Goal: Navigation & Orientation: Find specific page/section

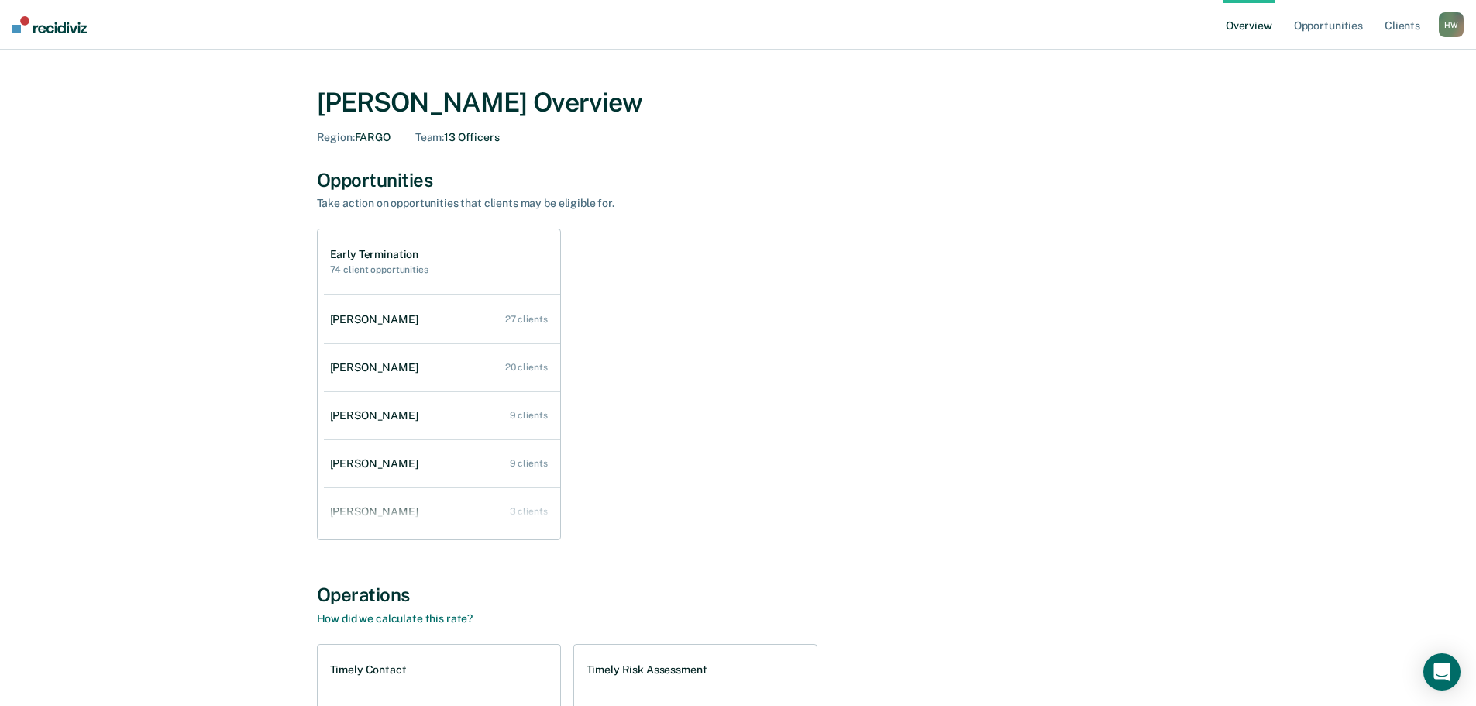
click at [1455, 19] on div "H W" at bounding box center [1450, 24] width 25 height 25
click at [1378, 94] on link "Go to Operations" at bounding box center [1388, 100] width 125 height 13
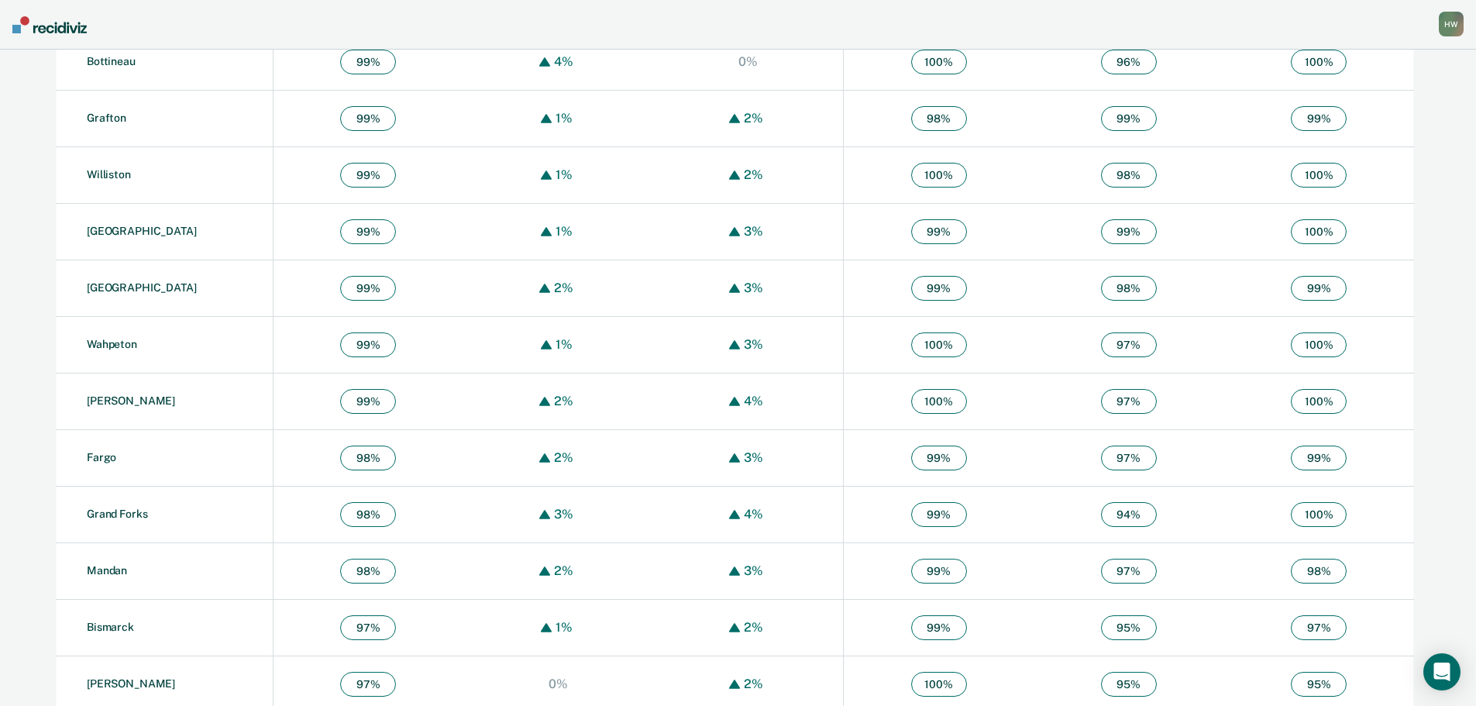
scroll to position [775, 0]
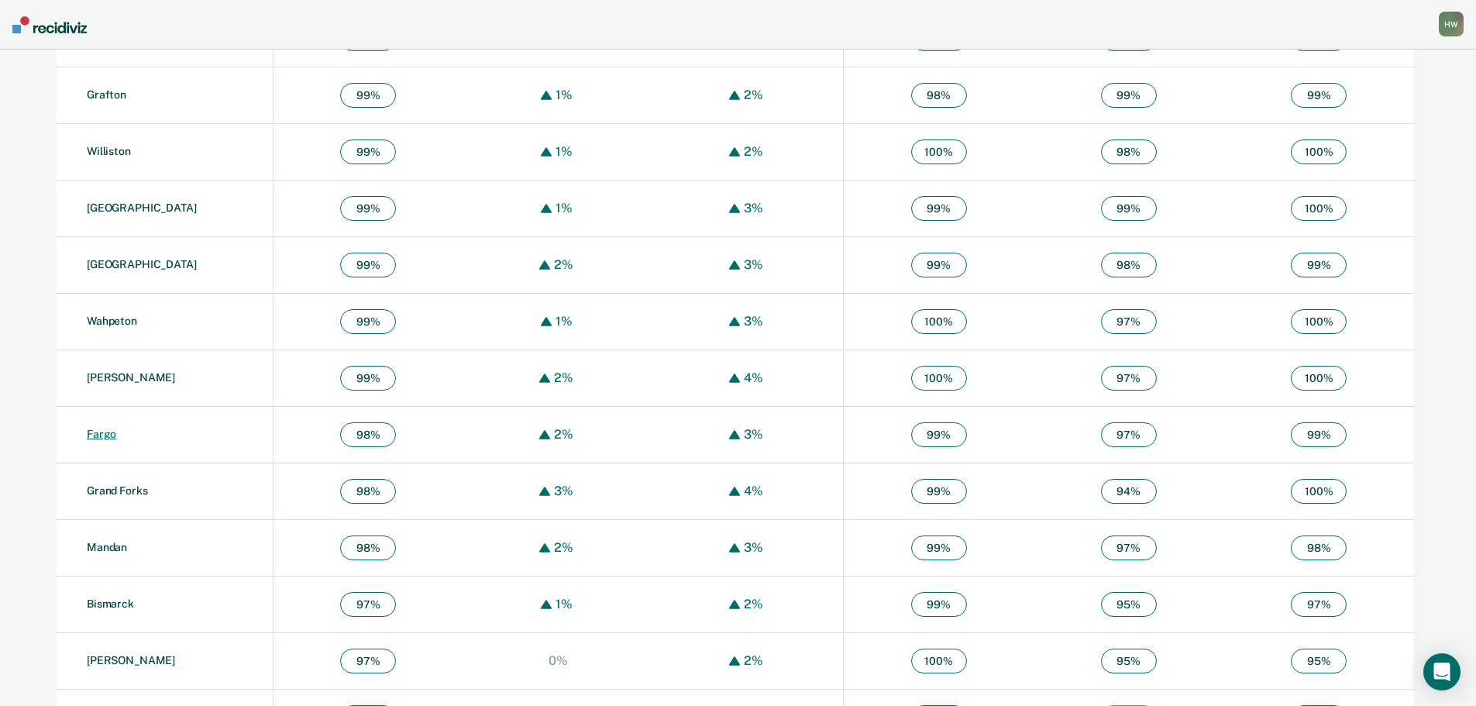
click at [112, 428] on link "Fargo" at bounding box center [101, 434] width 29 height 12
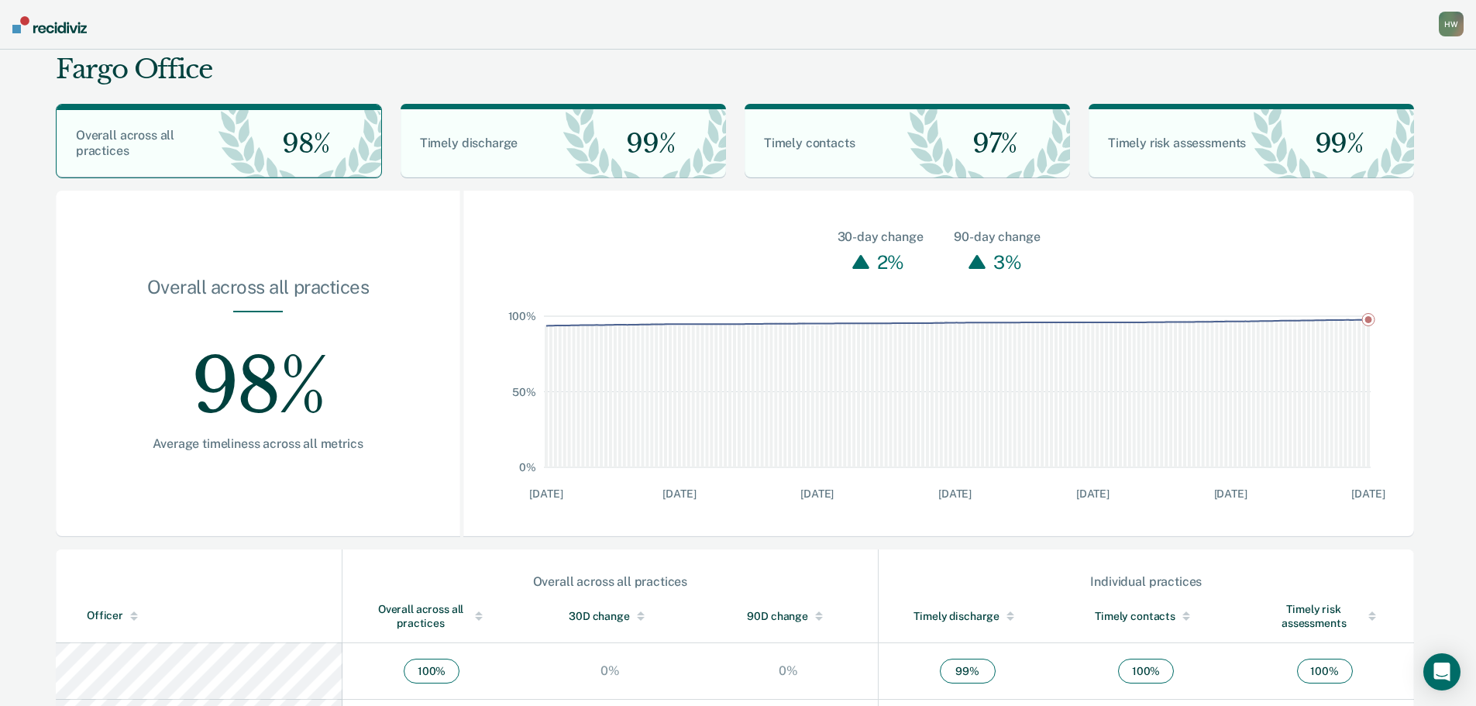
scroll to position [31, 0]
